Goal: Transaction & Acquisition: Purchase product/service

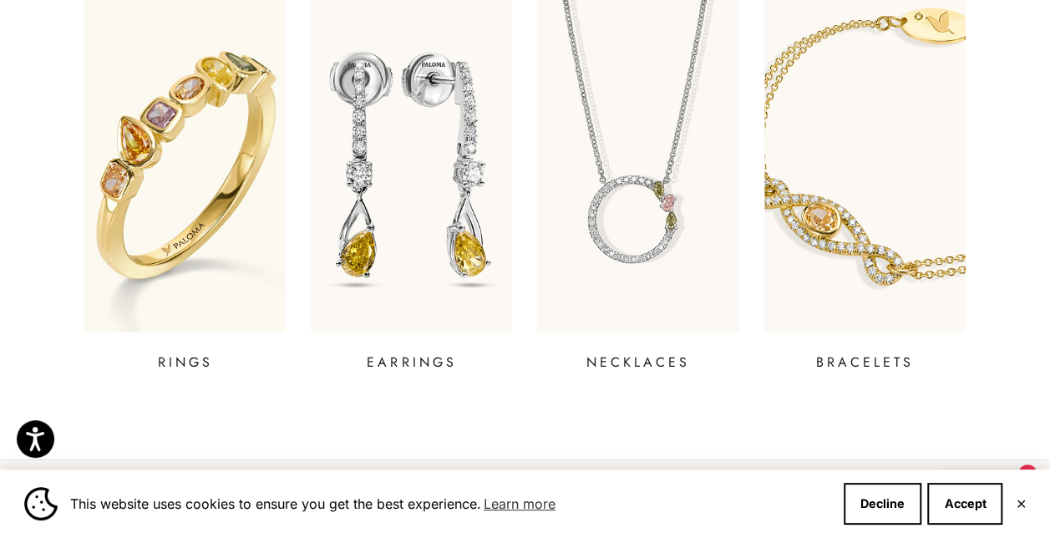
scroll to position [752, 0]
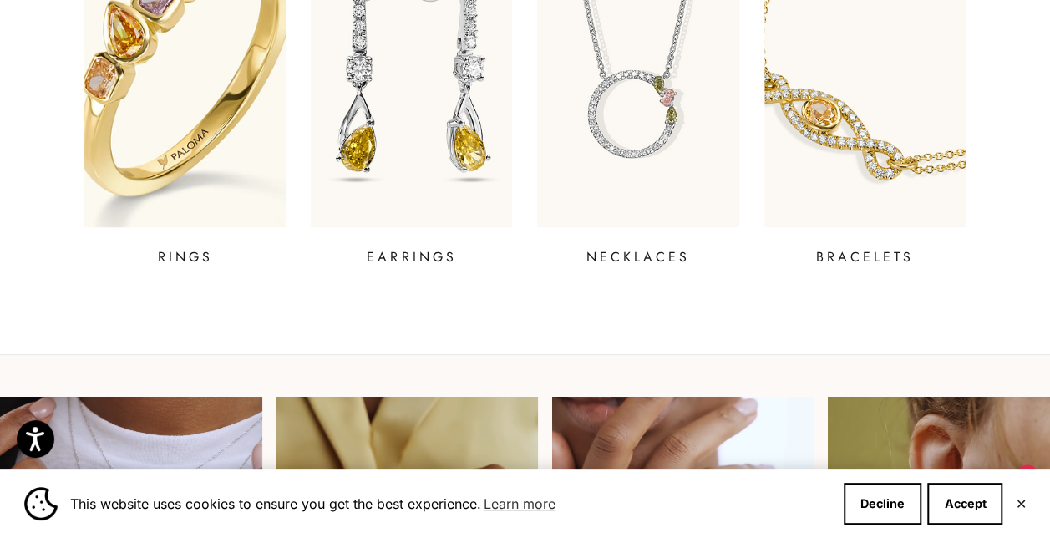
click at [274, 104] on img at bounding box center [184, 60] width 241 height 401
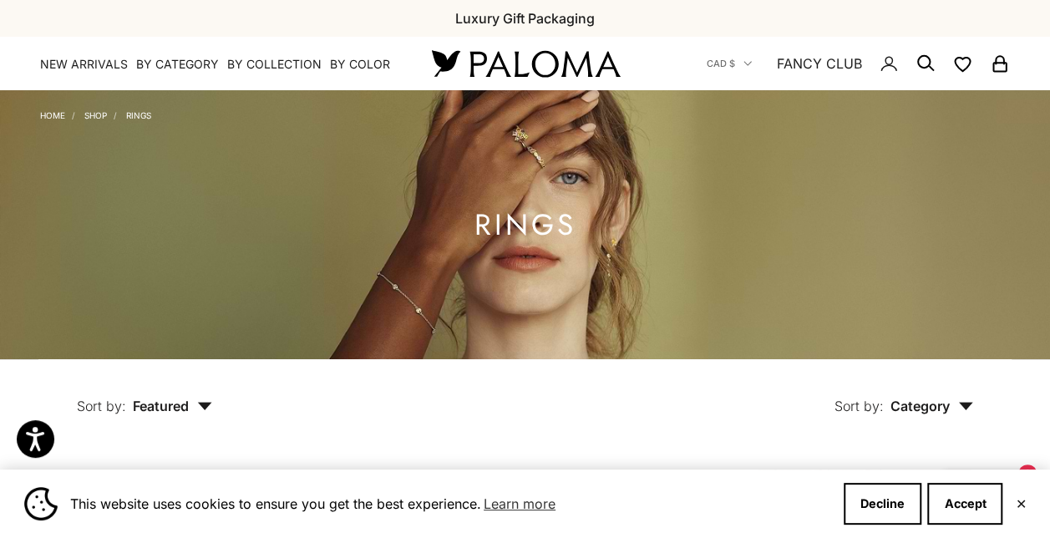
click at [916, 62] on icon "Secondary navigation" at bounding box center [926, 63] width 20 height 20
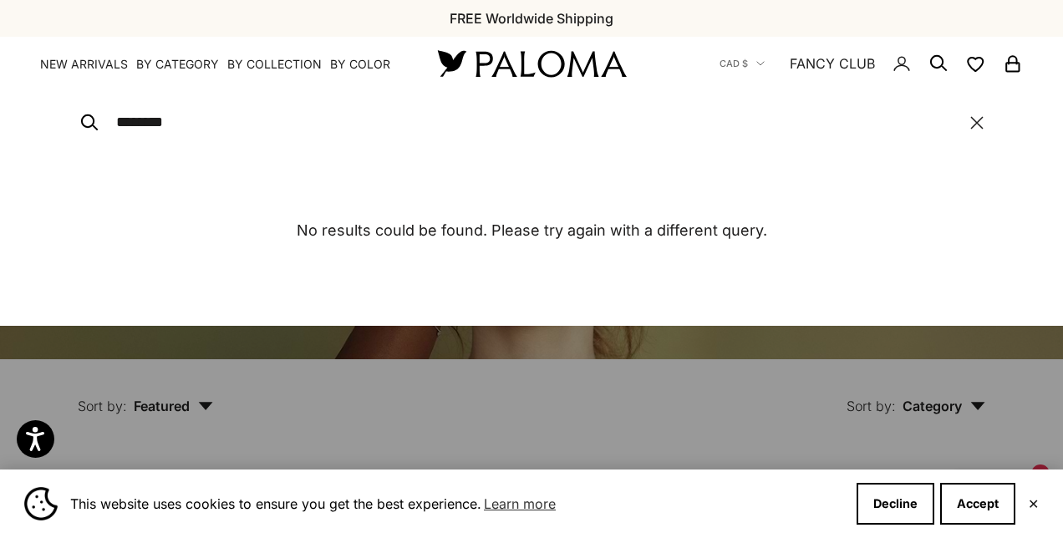
type input "********"
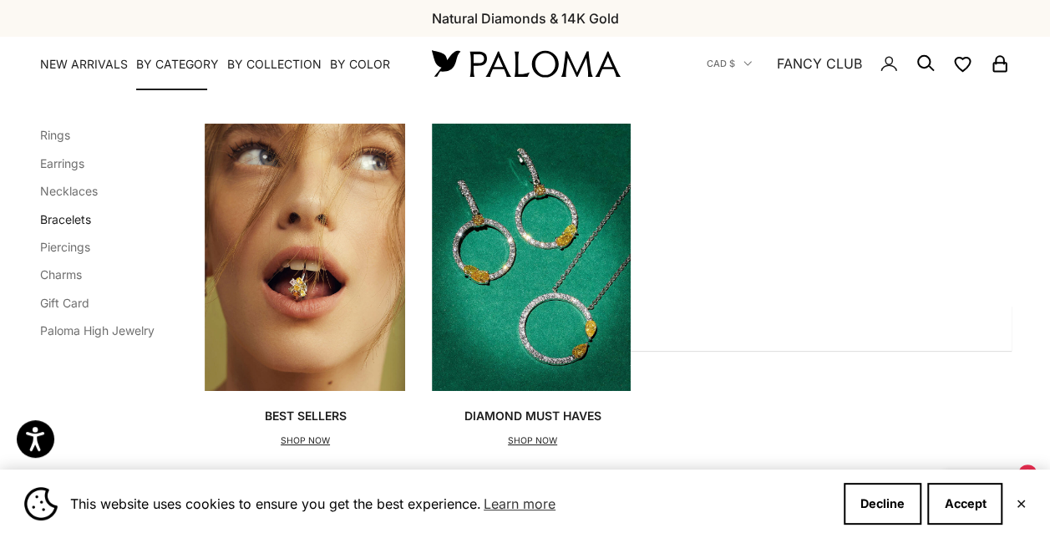
click at [72, 219] on link "Bracelets" at bounding box center [65, 219] width 51 height 14
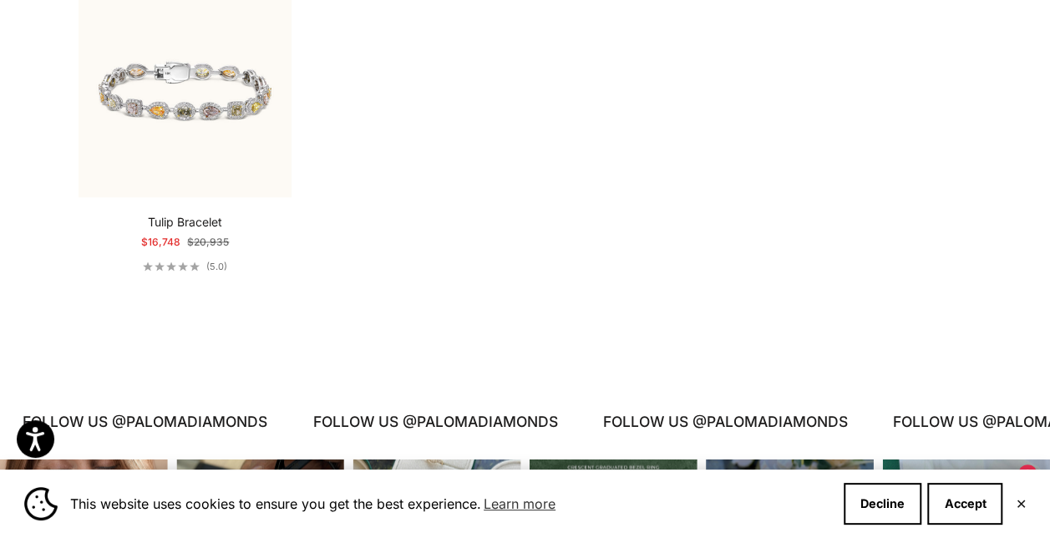
scroll to position [1253, 0]
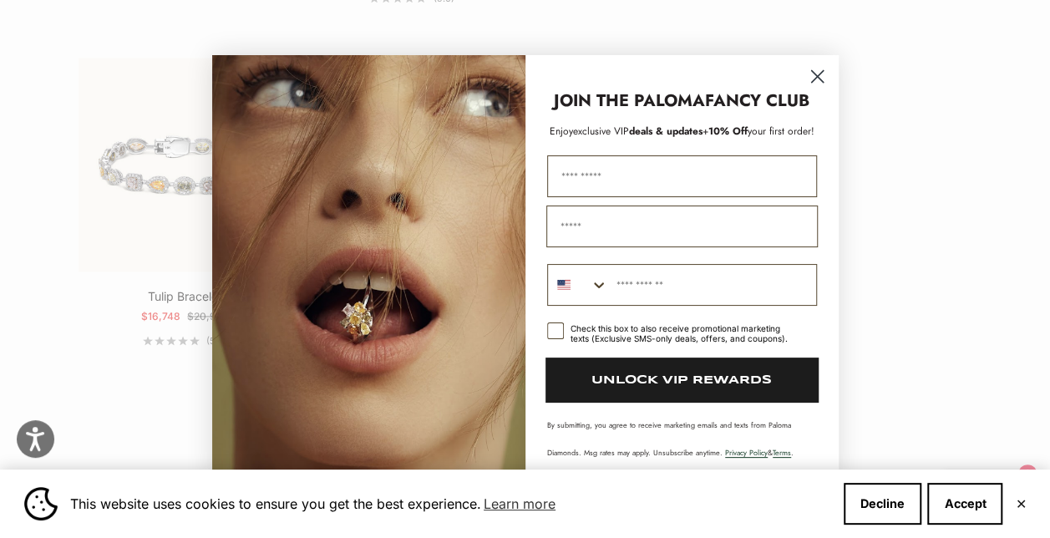
click at [82, 302] on div "Close dialog JOIN THE PALOMA FANCY CLUB Enjoy exclusive VIP deals & updates + 1…" at bounding box center [525, 269] width 1050 height 538
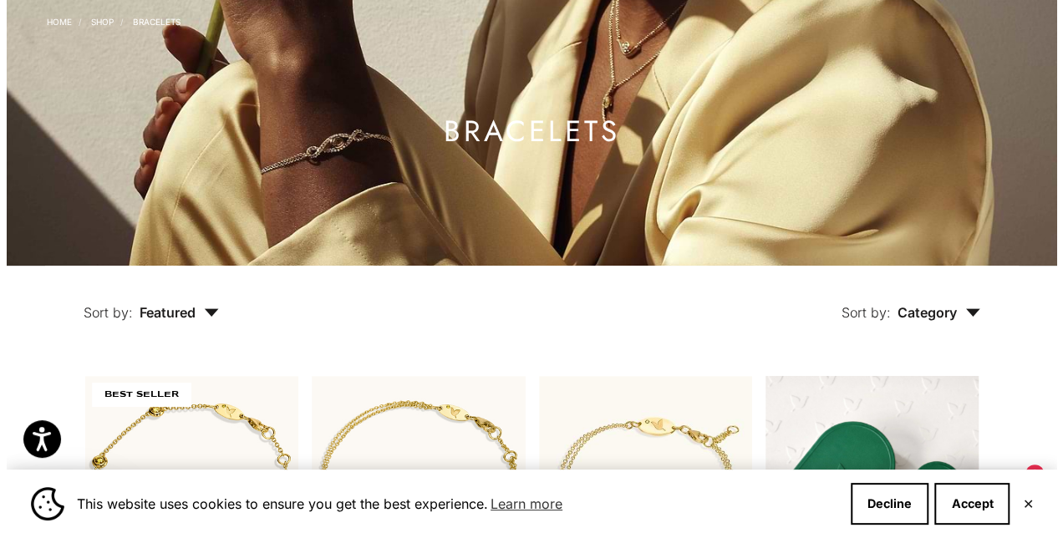
scroll to position [0, 0]
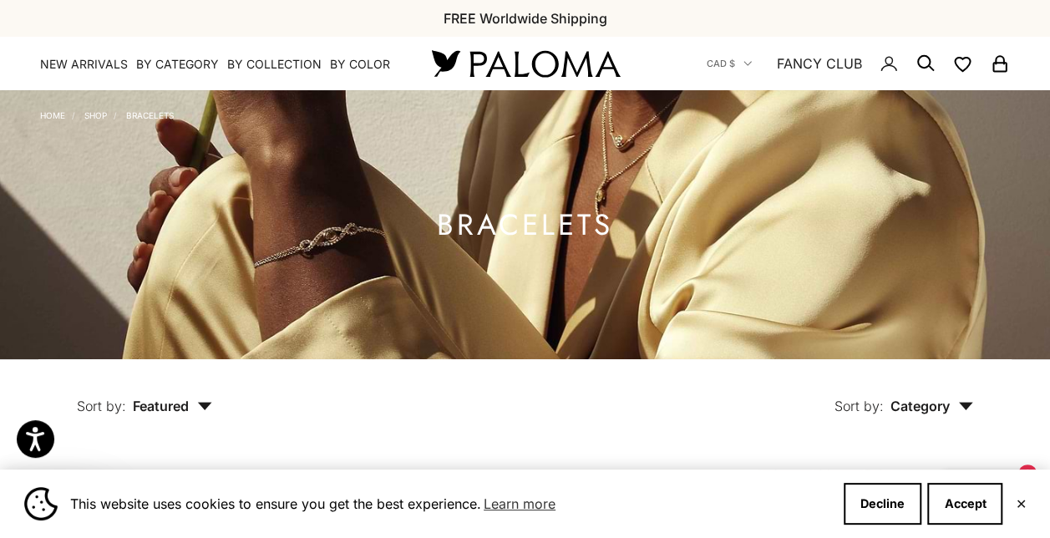
click at [921, 60] on icon "Secondary navigation" at bounding box center [926, 63] width 20 height 20
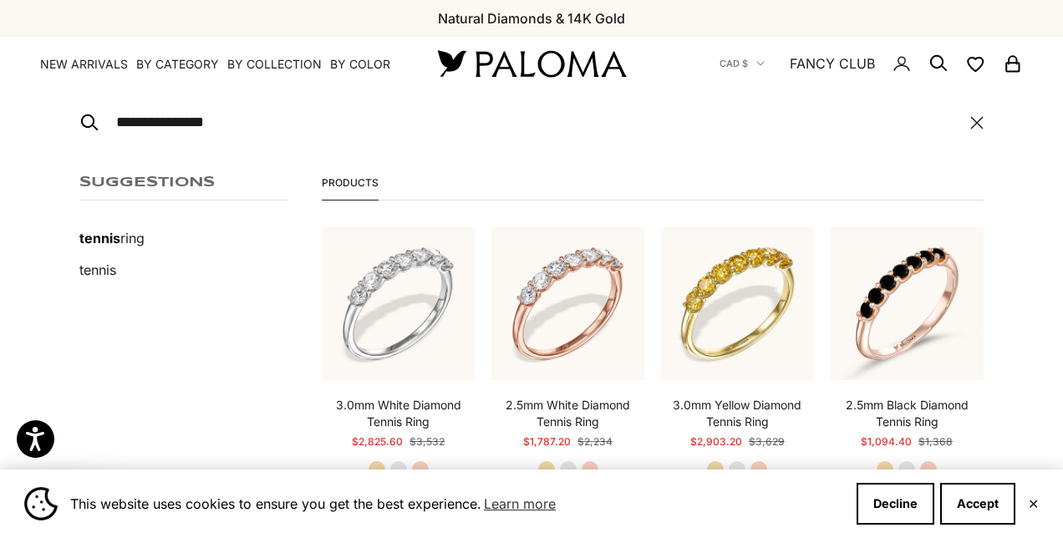
type input "**********"
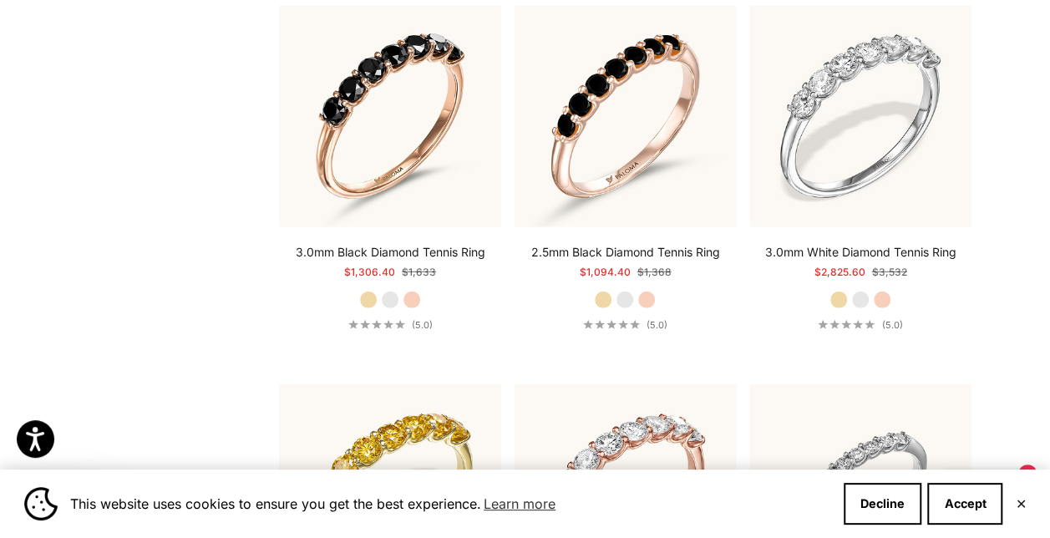
scroll to position [2255, 0]
